Goal: Task Accomplishment & Management: Use online tool/utility

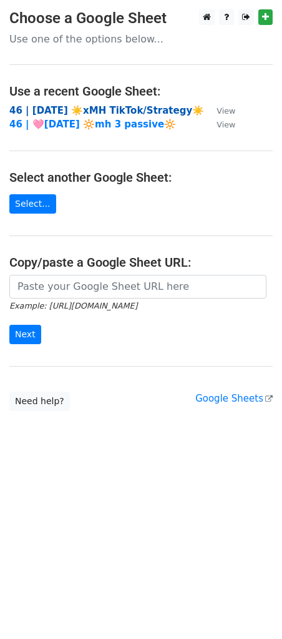
click at [69, 107] on strong "46 | [DATE] ☀️xMH TikTok/Strategy☀️" at bounding box center [106, 110] width 195 height 11
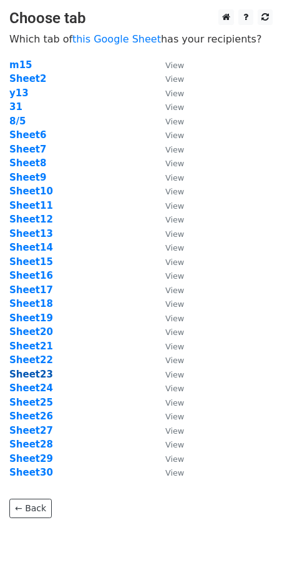
click at [38, 370] on strong "Sheet23" at bounding box center [31, 374] width 44 height 11
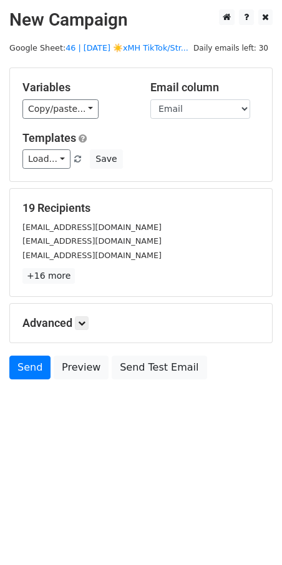
click at [41, 148] on div "Templates Load... Mental Health Marketing Approach 1 1 Mental Health — Marketin…" at bounding box center [141, 150] width 256 height 38
click at [54, 154] on link "Load..." at bounding box center [46, 158] width 48 height 19
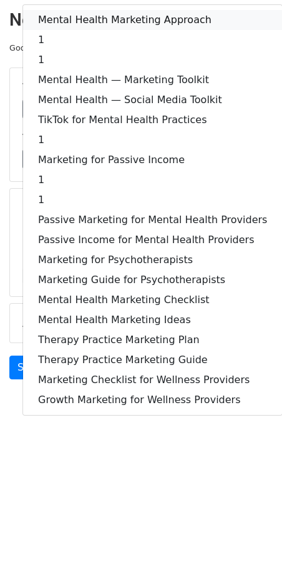
click at [87, 19] on link "Mental Health Marketing Approach" at bounding box center [152, 20] width 259 height 20
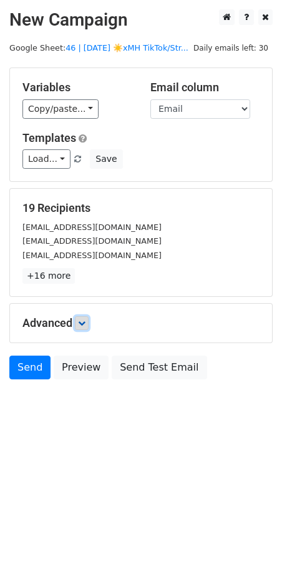
click at [86, 320] on icon at bounding box center [81, 322] width 7 height 7
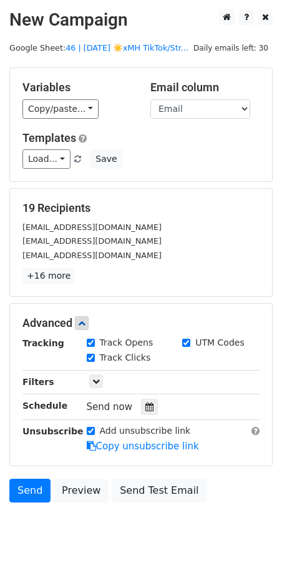
click at [146, 406] on icon at bounding box center [150, 406] width 8 height 9
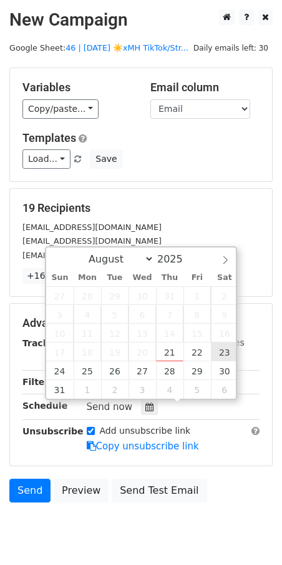
type input "2025-08-23 12:00"
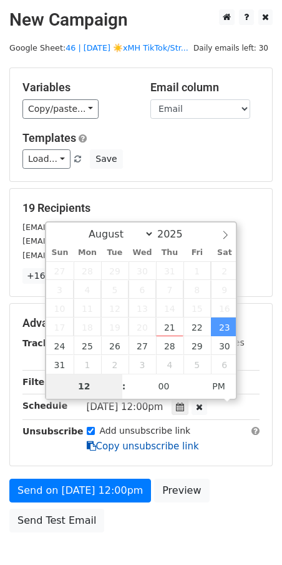
type input "8"
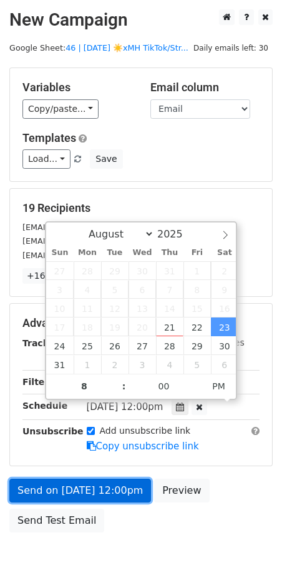
type input "2025-08-23 20:00"
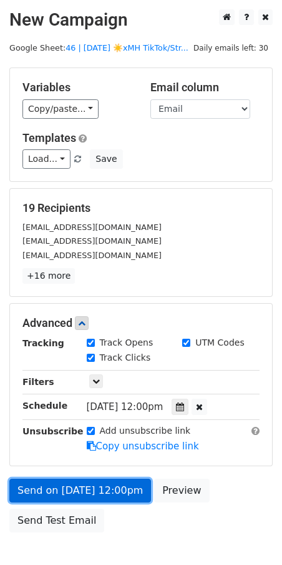
click at [116, 491] on link "Send on Aug 23 at 12:00pm" at bounding box center [80, 491] width 142 height 24
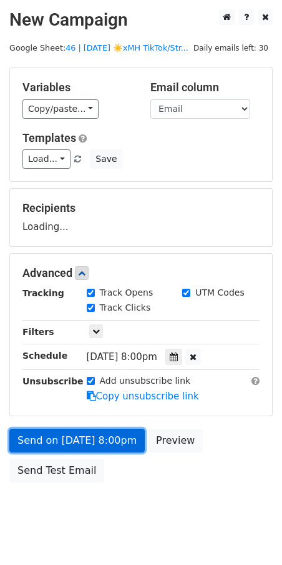
click at [57, 434] on link "Send on Aug 23 at 8:00pm" at bounding box center [77, 441] width 136 height 24
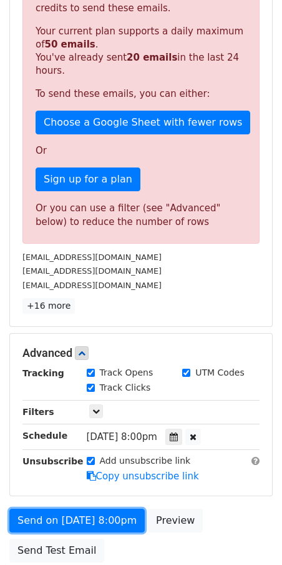
scroll to position [345, 0]
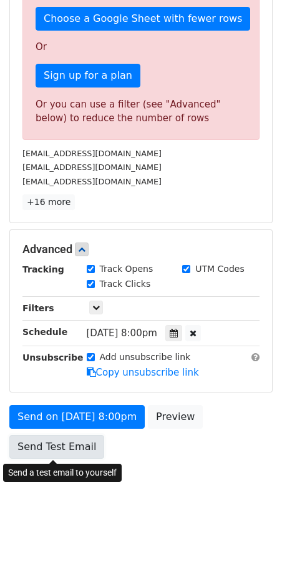
click at [72, 446] on link "Send Test Email" at bounding box center [56, 447] width 95 height 24
